Goal: Answer question/provide support

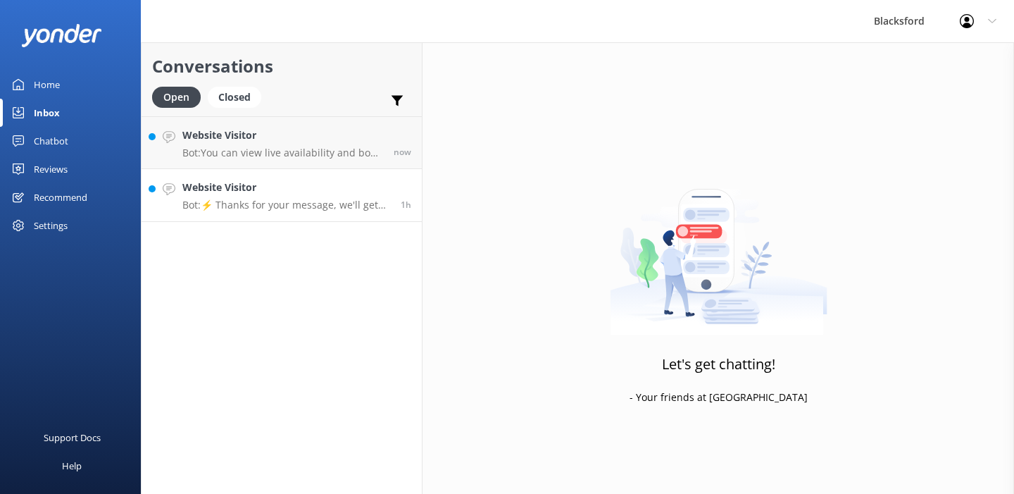
drag, startPoint x: 0, startPoint y: 0, endPoint x: 314, endPoint y: 208, distance: 376.6
click at [314, 208] on p "Bot: ⚡ Thanks for your message, we'll get back to you as soon as we can. You're…" at bounding box center [286, 205] width 208 height 13
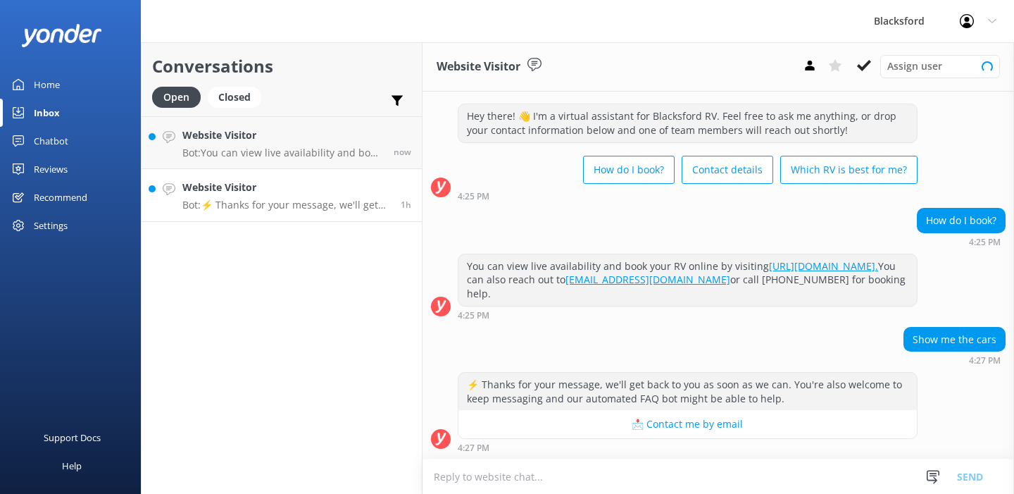
scroll to position [25, 0]
click at [870, 76] on div "Assign user [PERSON_NAME] [PERSON_NAME] [PERSON_NAME] [PERSON_NAME] [PERSON_NAM…" at bounding box center [898, 66] width 203 height 23
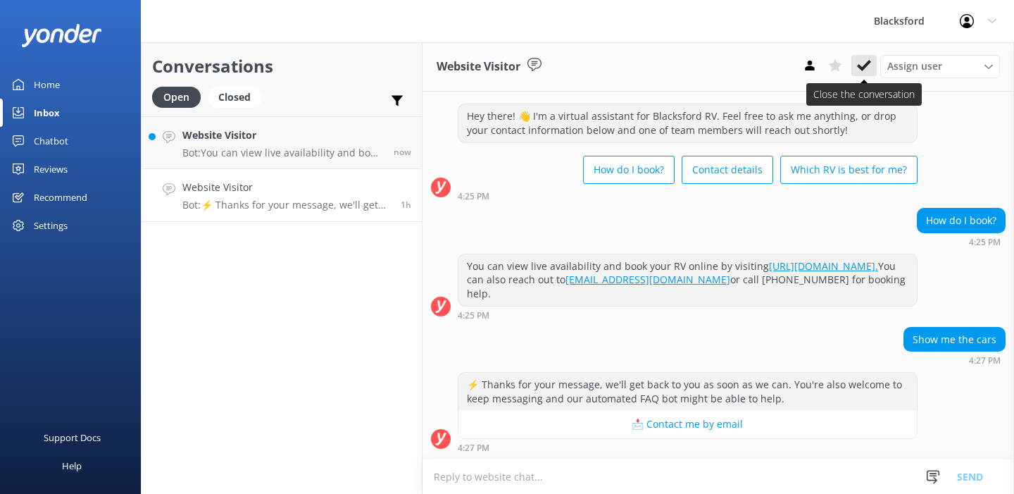
click at [858, 67] on use at bounding box center [864, 65] width 14 height 11
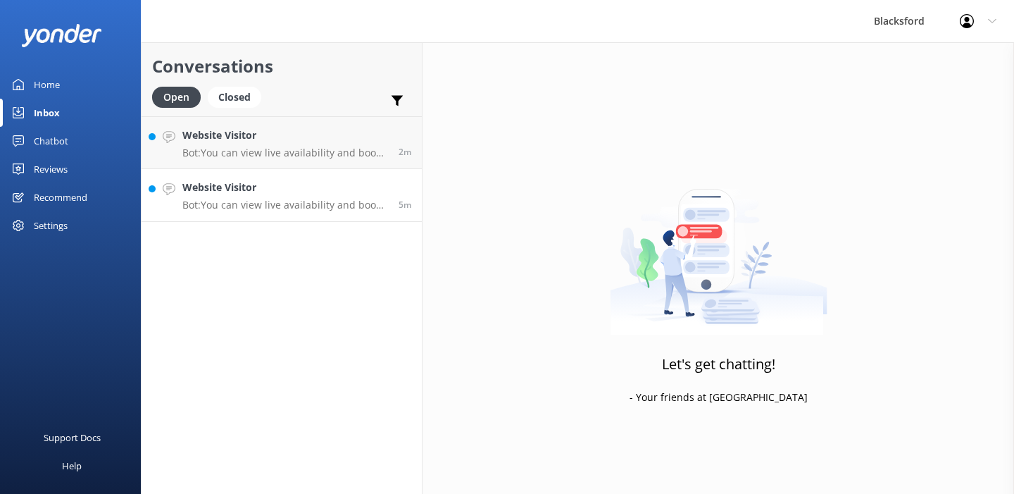
click at [277, 214] on link "Website Visitor Bot: You can view live availability and book your RV online by …" at bounding box center [282, 195] width 280 height 53
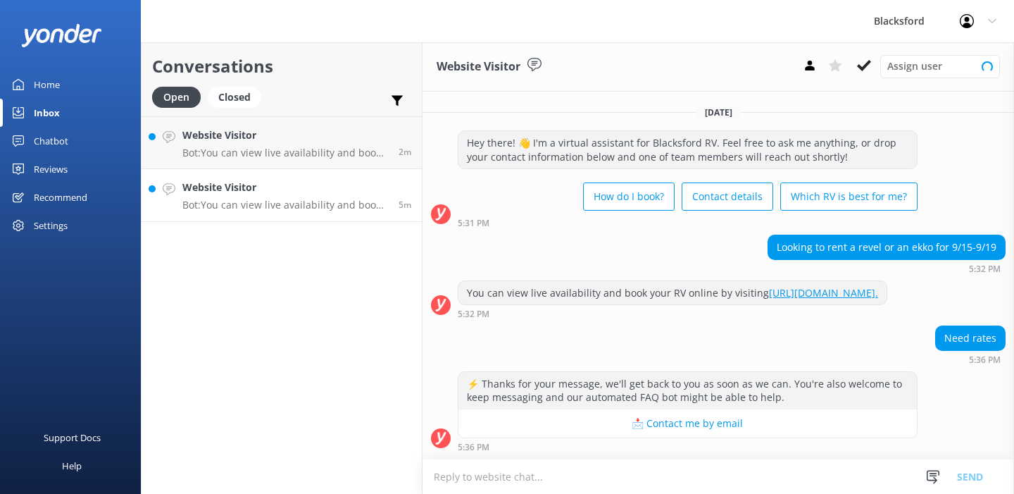
scroll to position [11, 0]
click at [851, 79] on div "Website Visitor Assign user [PERSON_NAME] [PERSON_NAME] [PERSON_NAME] [PERSON_N…" at bounding box center [719, 66] width 592 height 49
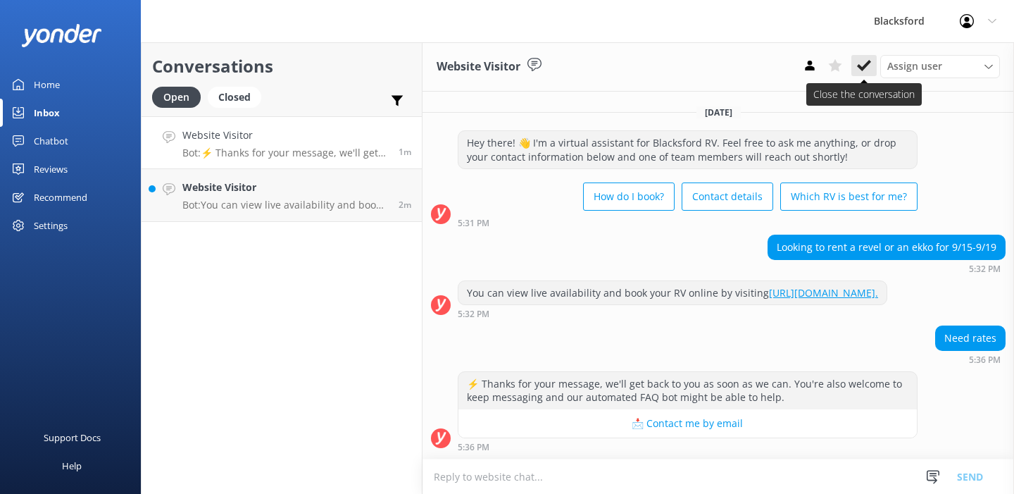
click at [857, 65] on icon at bounding box center [864, 65] width 14 height 14
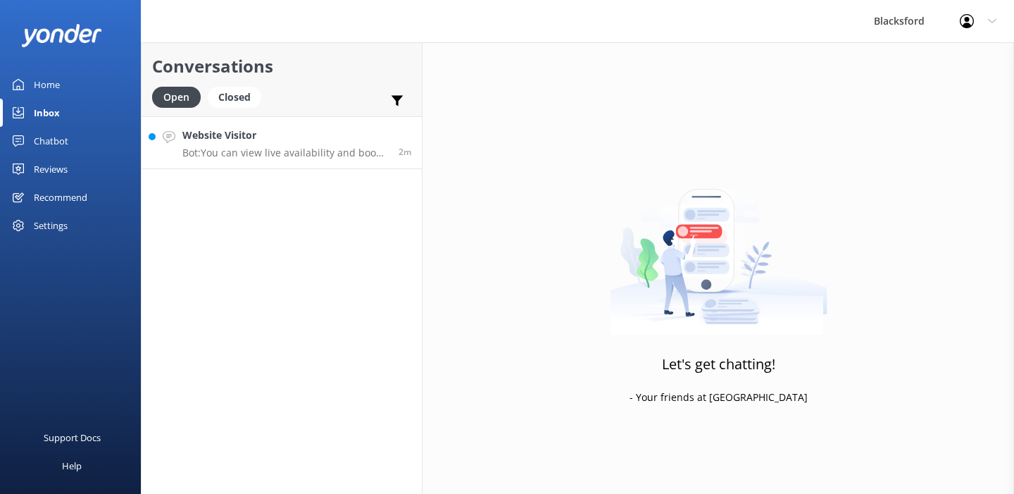
click at [355, 156] on p "Bot: You can view live availability and book your RV online by visiting [URL][D…" at bounding box center [285, 152] width 206 height 13
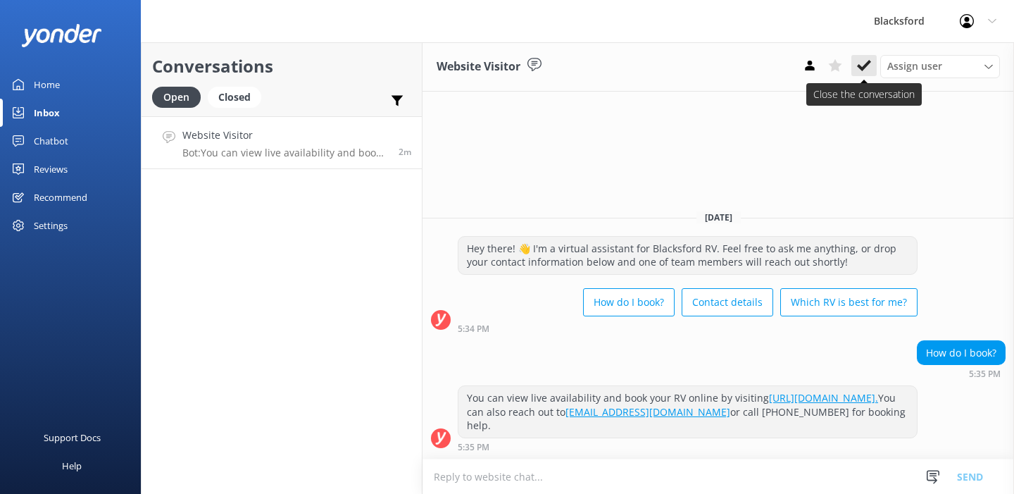
click at [860, 65] on use at bounding box center [864, 65] width 14 height 11
